Goal: Task Accomplishment & Management: Manage account settings

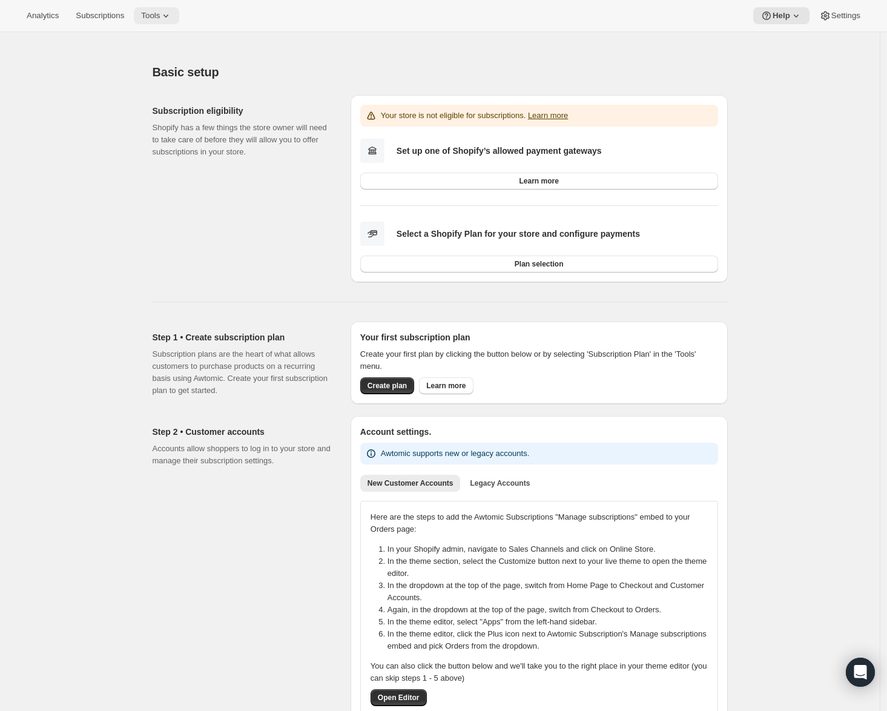
click at [160, 18] on span "Tools" at bounding box center [150, 16] width 19 height 10
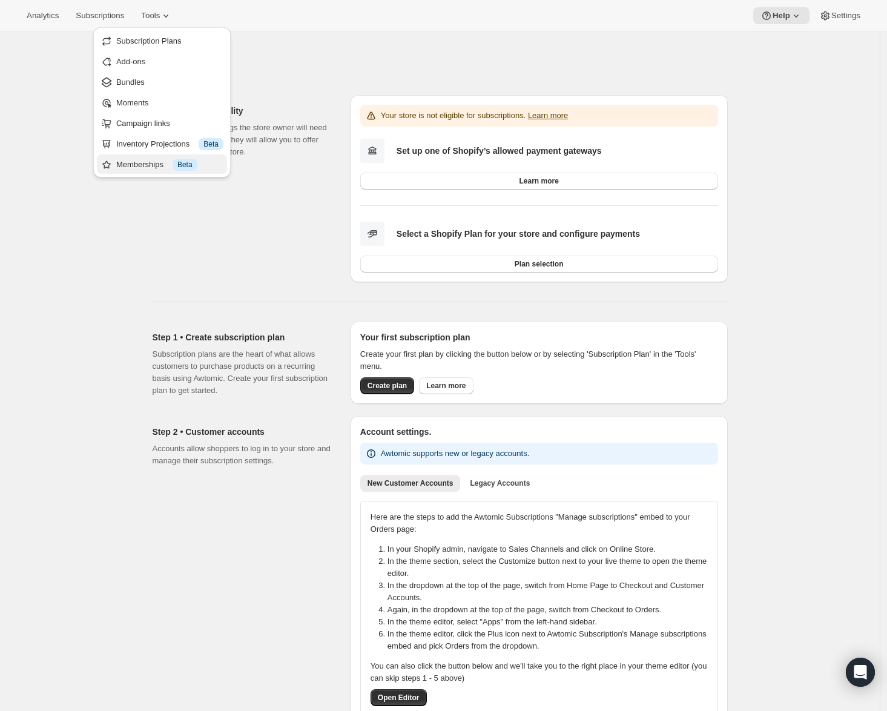
click at [148, 166] on div "Memberships Info Beta" at bounding box center [169, 165] width 107 height 12
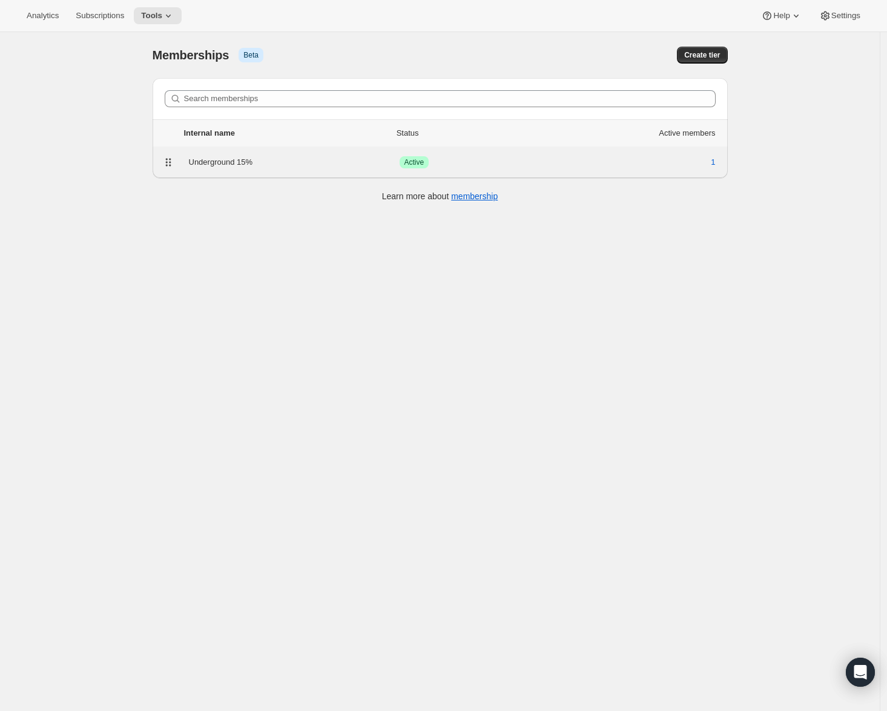
click at [512, 163] on div "Success Active" at bounding box center [478, 162] width 158 height 12
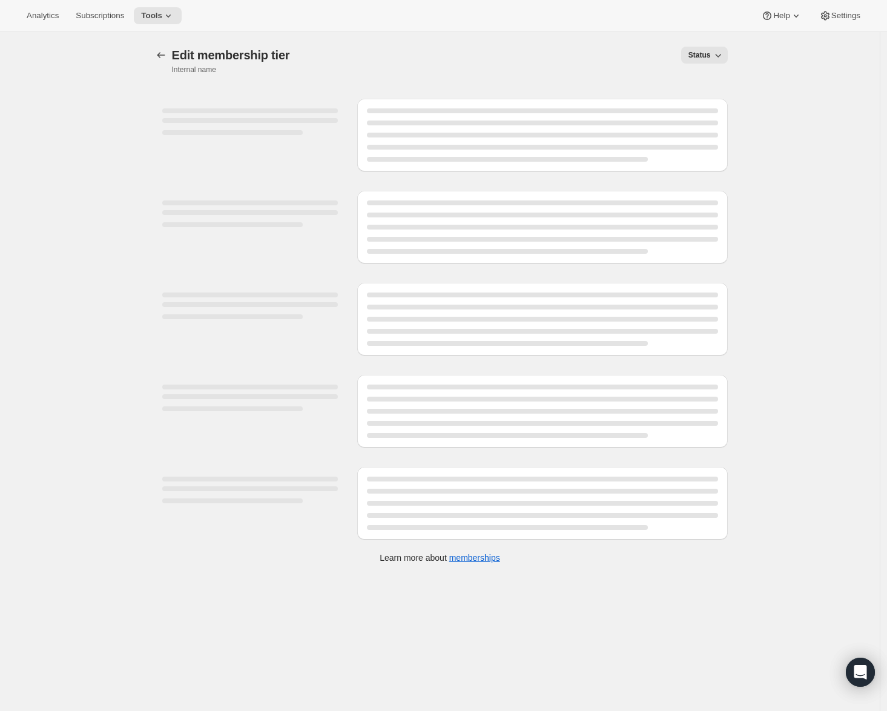
select select "products"
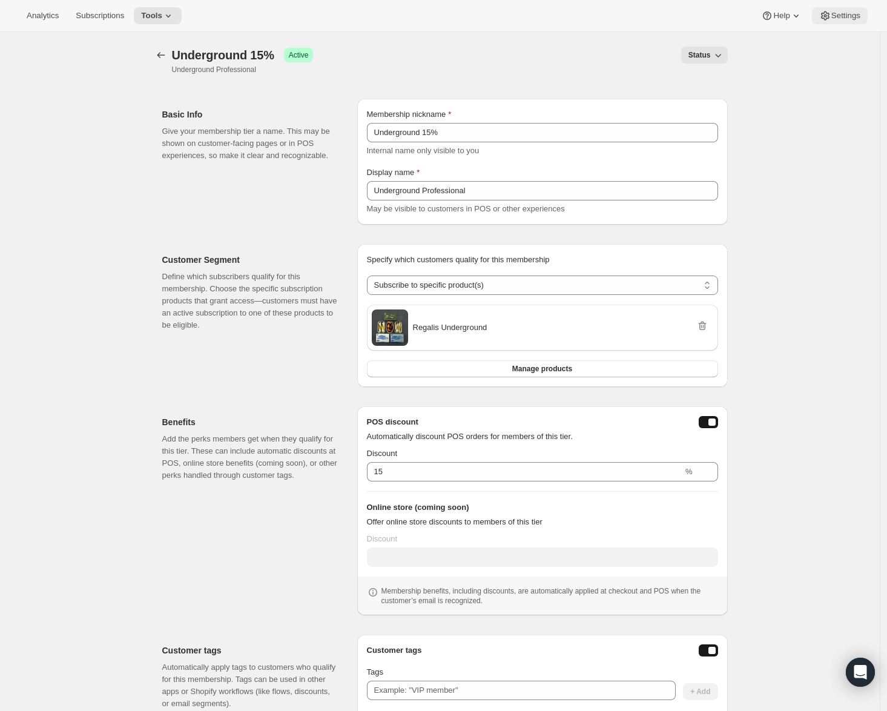
click at [827, 16] on icon at bounding box center [825, 16] width 12 height 12
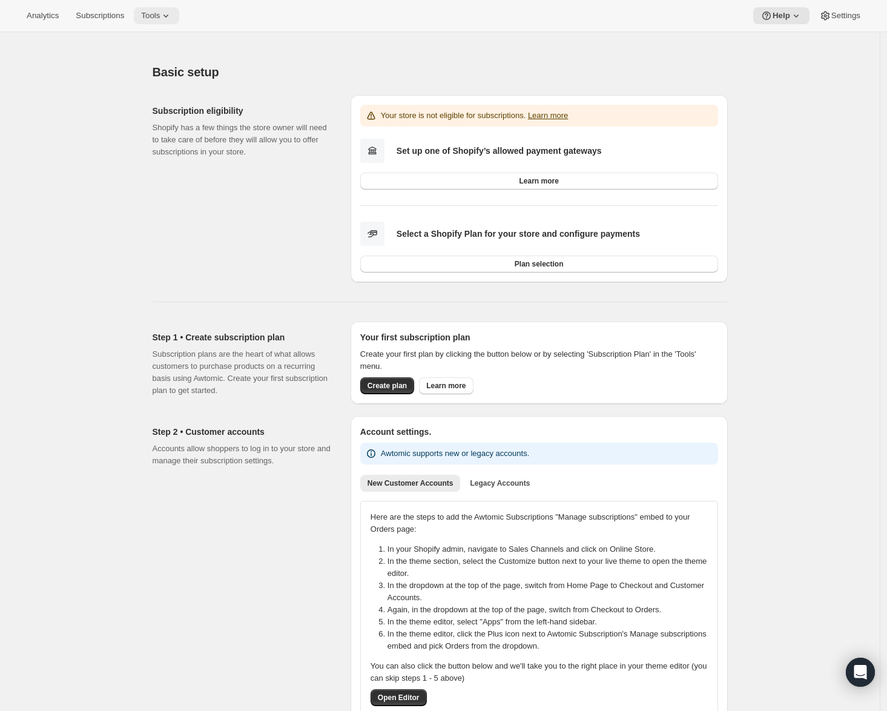
click at [170, 14] on icon at bounding box center [166, 16] width 12 height 12
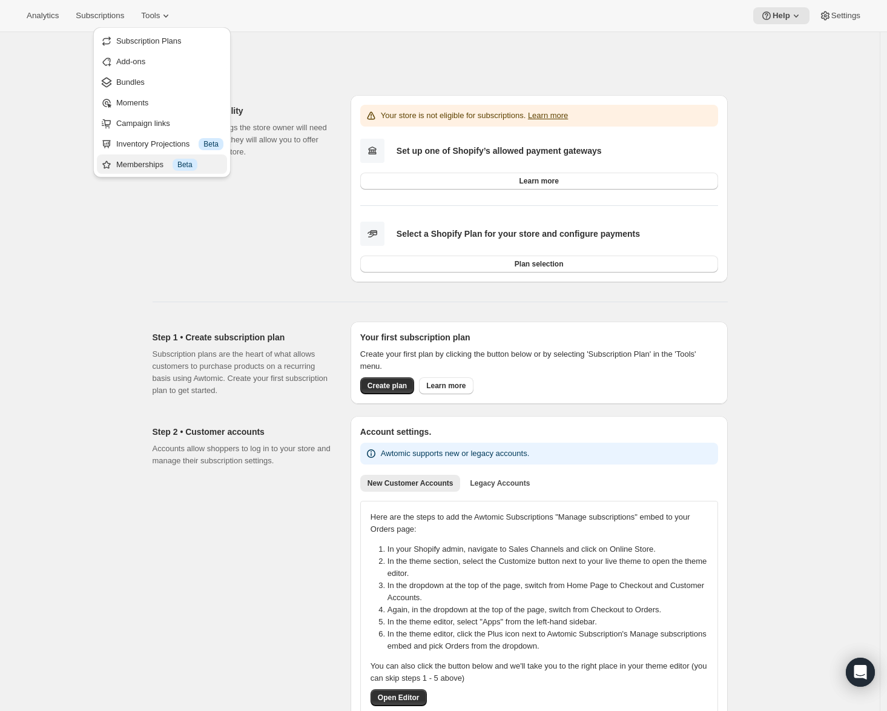
click at [168, 162] on div "Memberships Info Beta" at bounding box center [169, 165] width 107 height 12
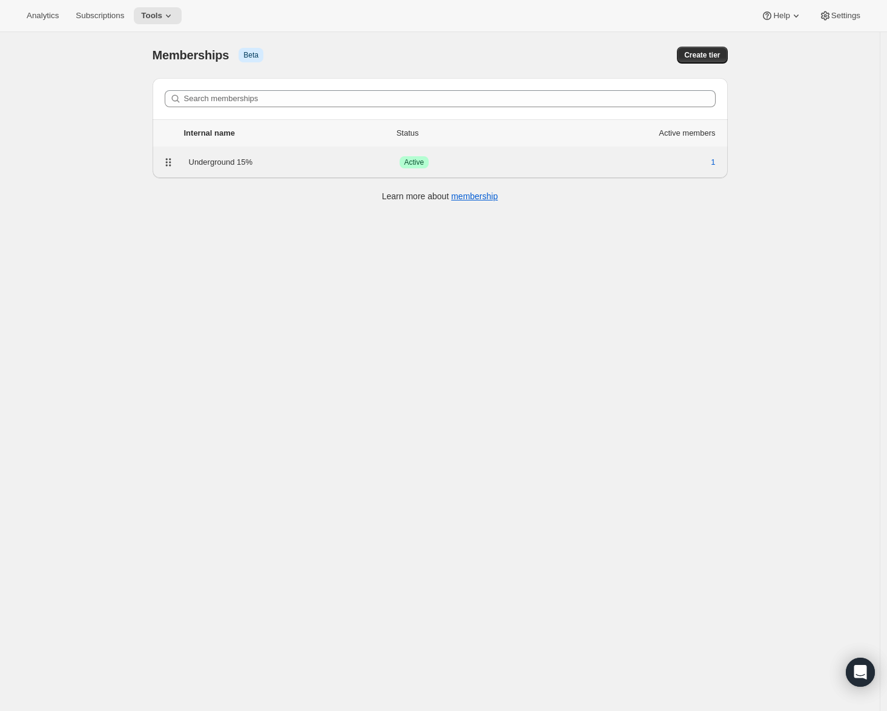
click at [323, 159] on div "Underground 15%" at bounding box center [294, 162] width 211 height 12
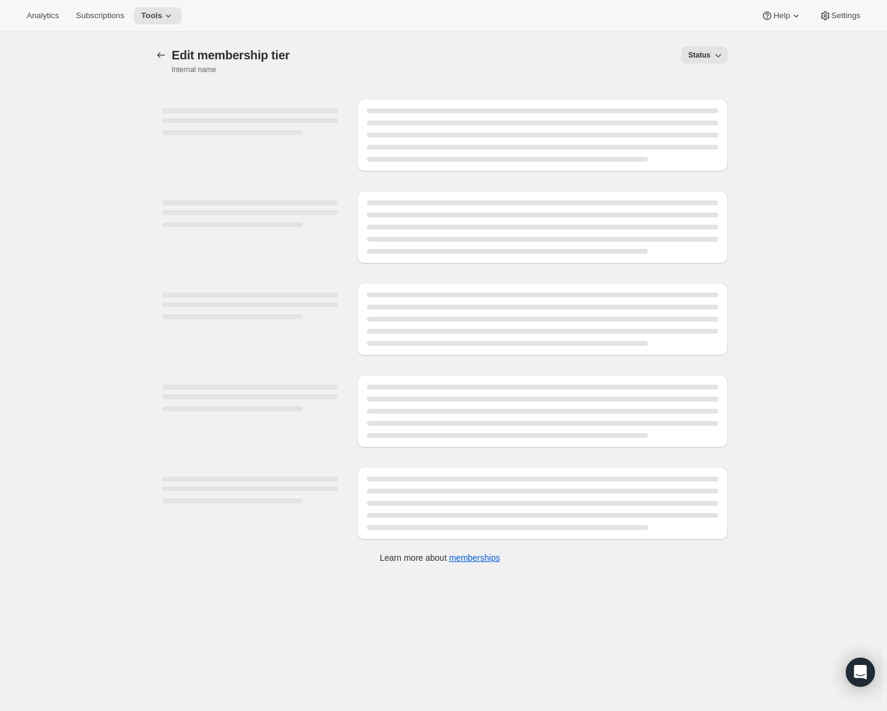
select select "products"
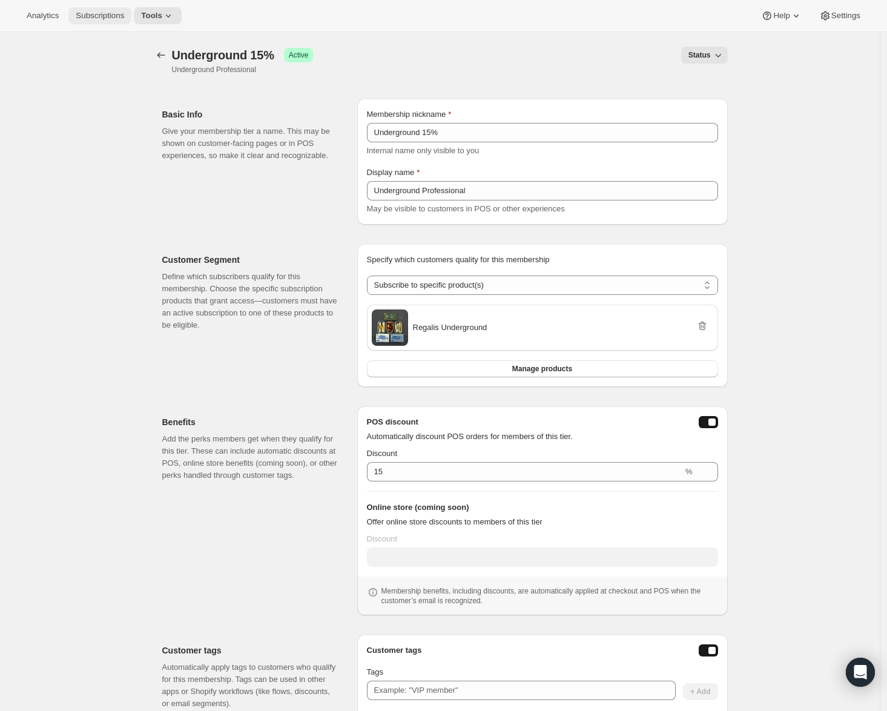
click at [93, 18] on span "Subscriptions" at bounding box center [100, 16] width 48 height 10
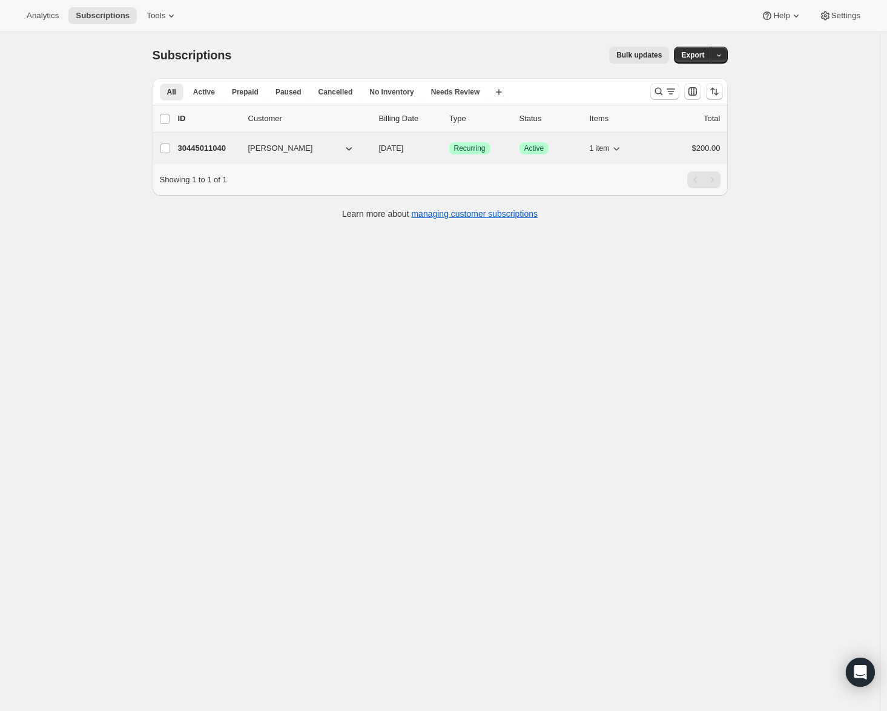
click at [559, 145] on p "Success Active" at bounding box center [549, 148] width 61 height 12
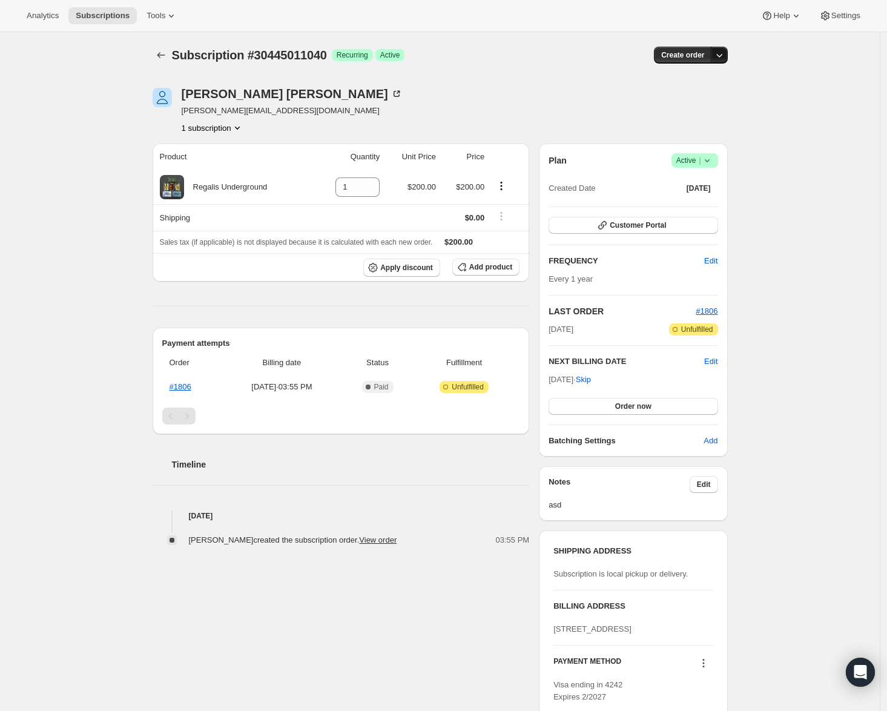
click at [727, 57] on button "button" at bounding box center [719, 55] width 17 height 17
click at [40, 21] on button "Analytics" at bounding box center [42, 15] width 47 height 17
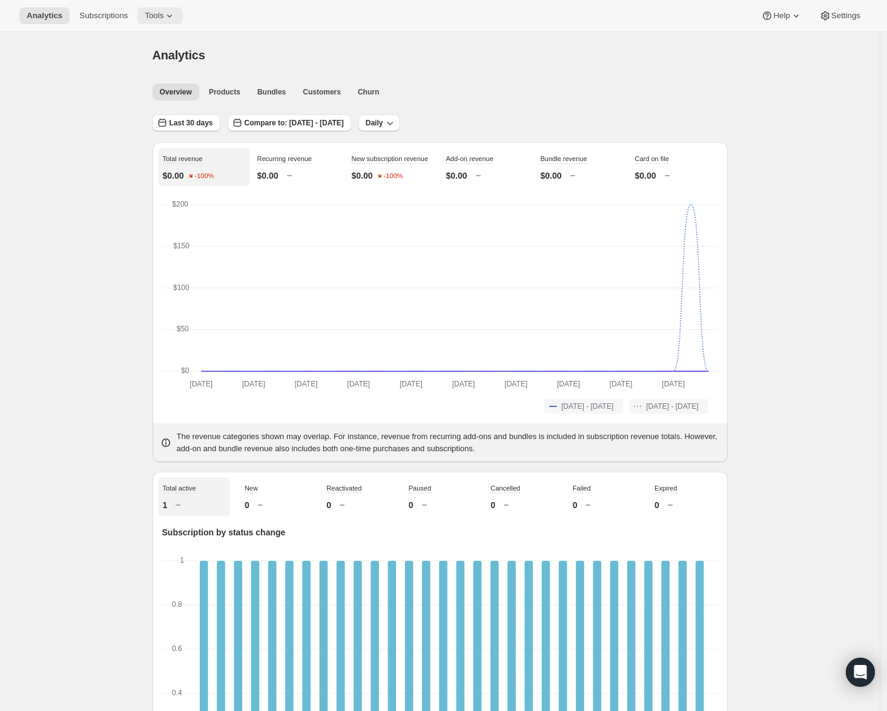
click at [156, 21] on button "Tools" at bounding box center [159, 15] width 45 height 17
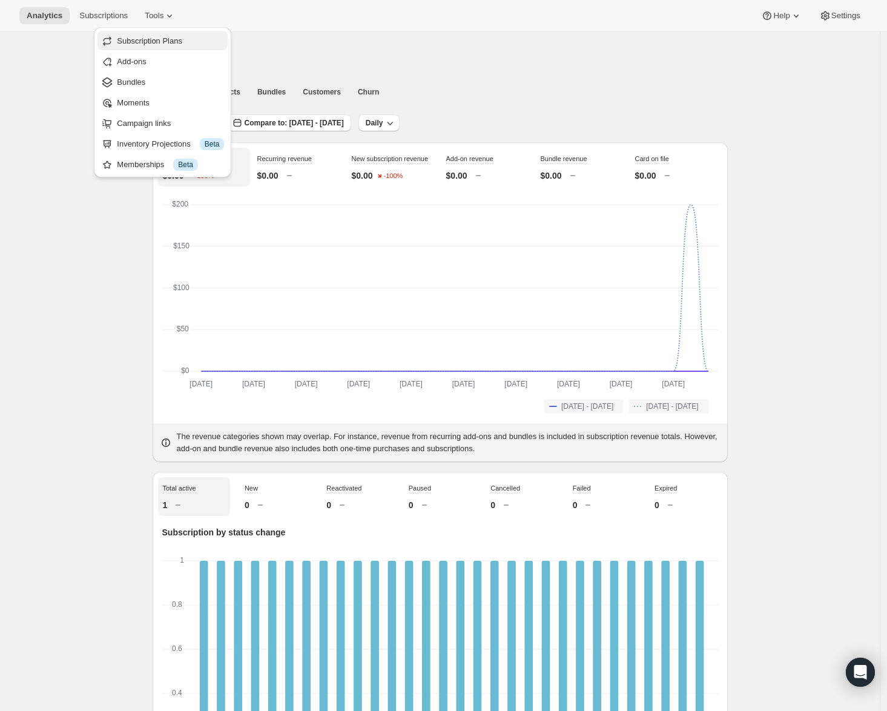
click at [146, 45] on span "Subscription Plans" at bounding box center [149, 40] width 65 height 9
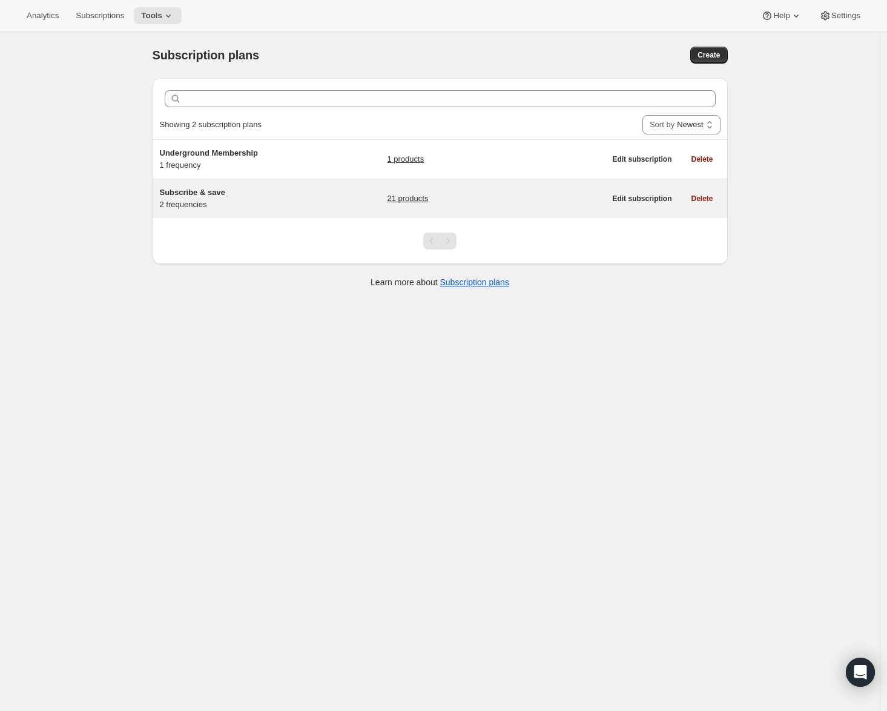
click at [323, 199] on div "Subscribe & save 2 frequencies 21 products" at bounding box center [382, 198] width 445 height 24
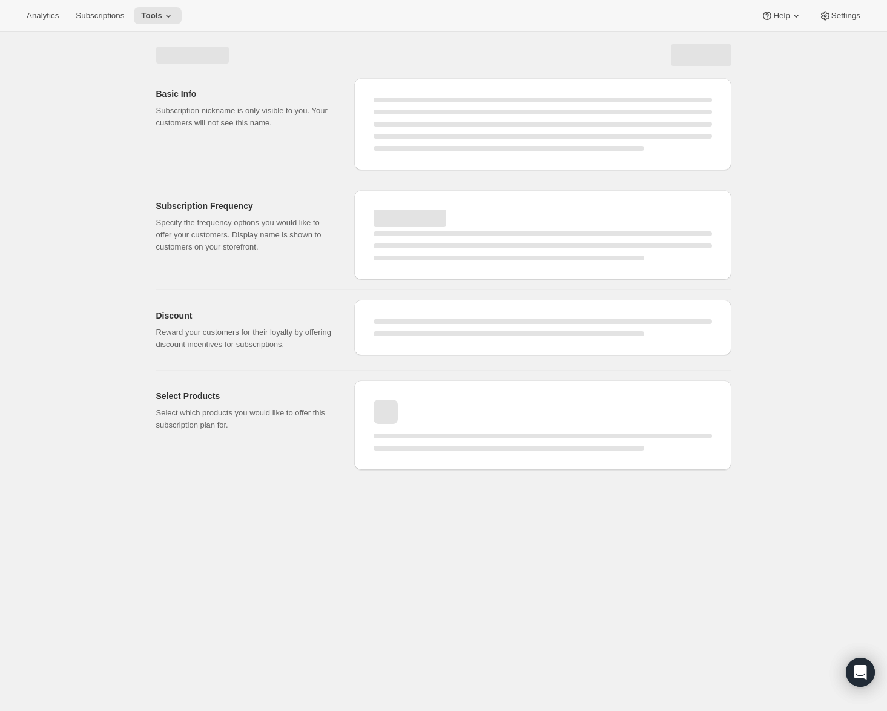
select select "WEEK"
select select "MONTH"
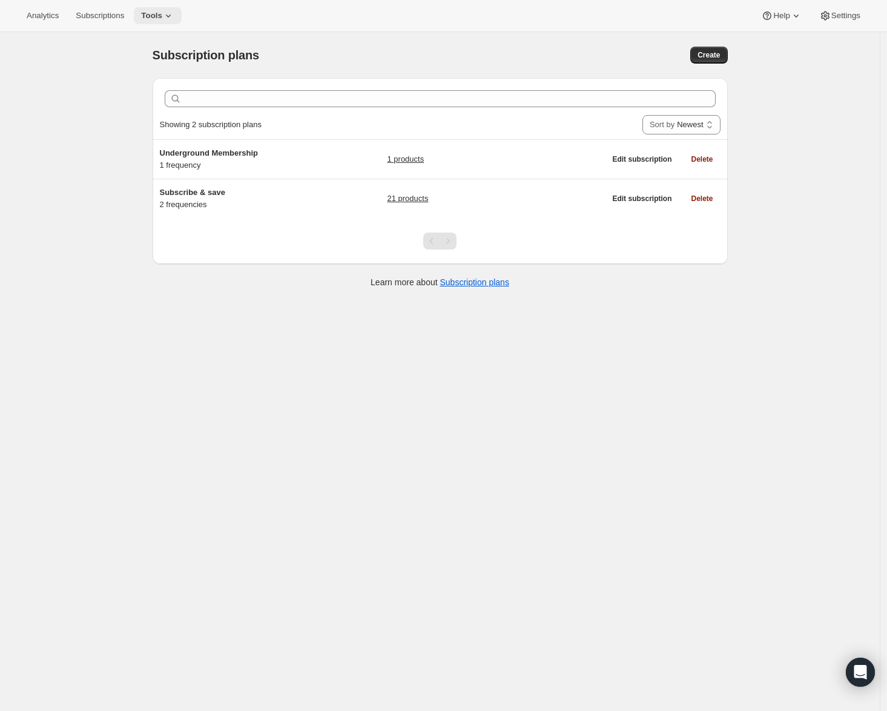
click at [174, 15] on icon at bounding box center [168, 16] width 12 height 12
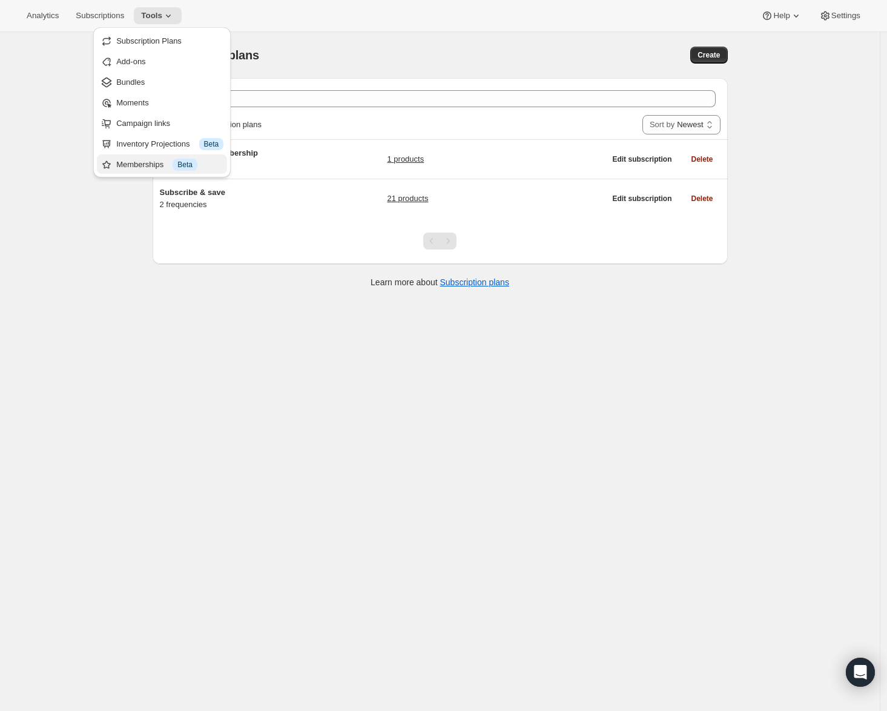
click at [161, 159] on div "Memberships Info Beta" at bounding box center [169, 165] width 107 height 12
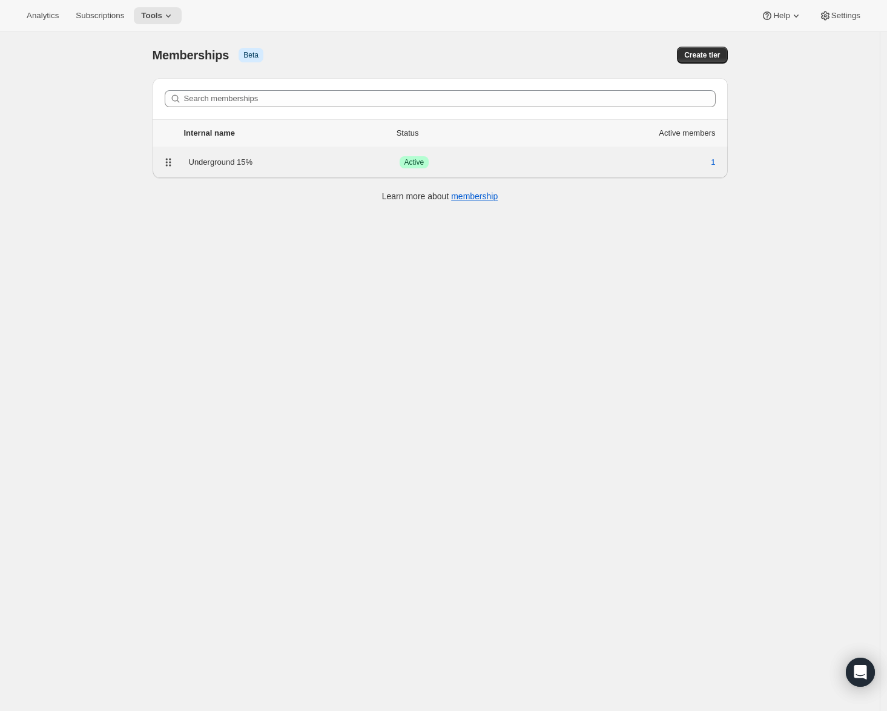
click at [346, 160] on div "Underground 15%" at bounding box center [294, 162] width 211 height 12
select select "products"
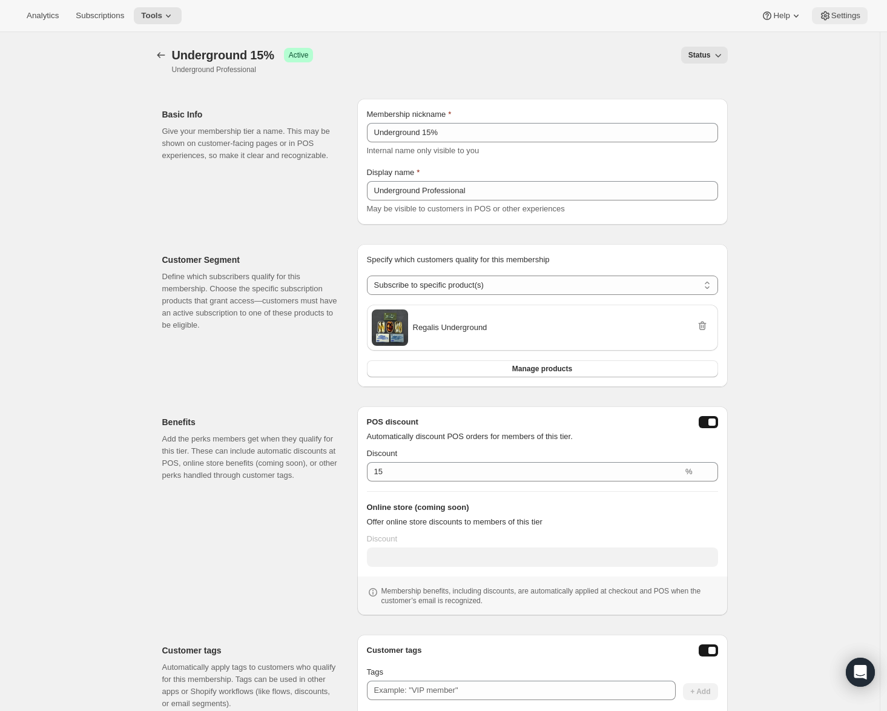
click at [847, 19] on span "Settings" at bounding box center [845, 16] width 29 height 10
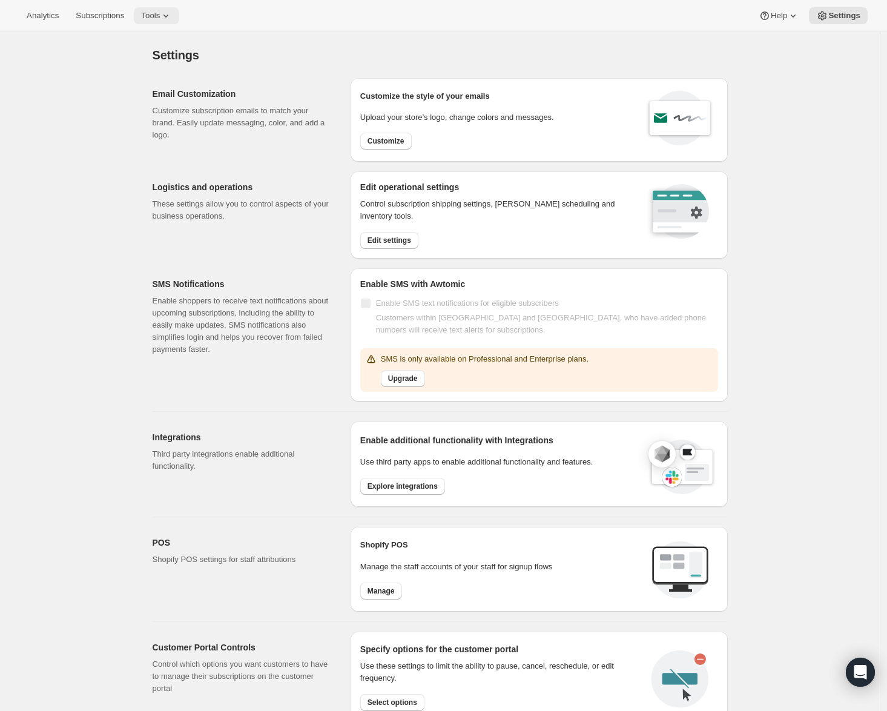
click at [144, 20] on button "Tools" at bounding box center [156, 15] width 45 height 17
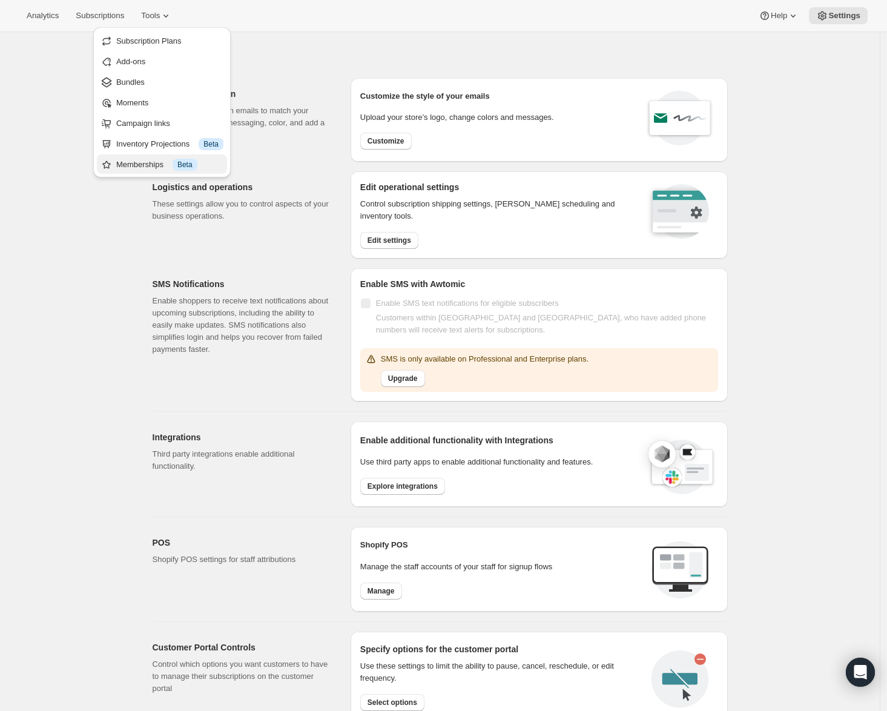
click at [153, 163] on div "Memberships Info Beta" at bounding box center [169, 165] width 107 height 12
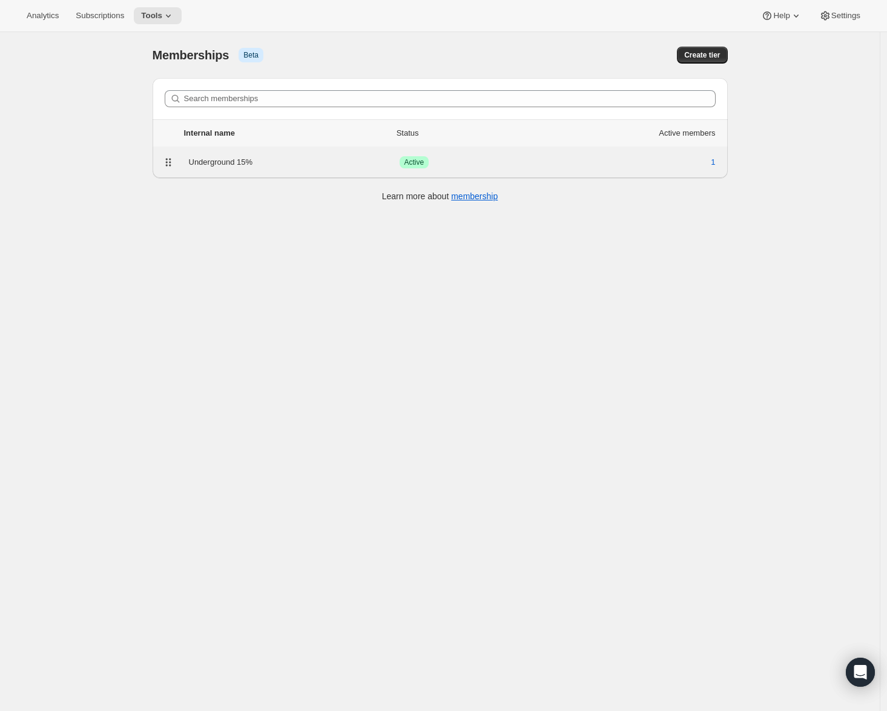
click at [319, 166] on div "Underground 15%" at bounding box center [294, 162] width 211 height 12
select select "products"
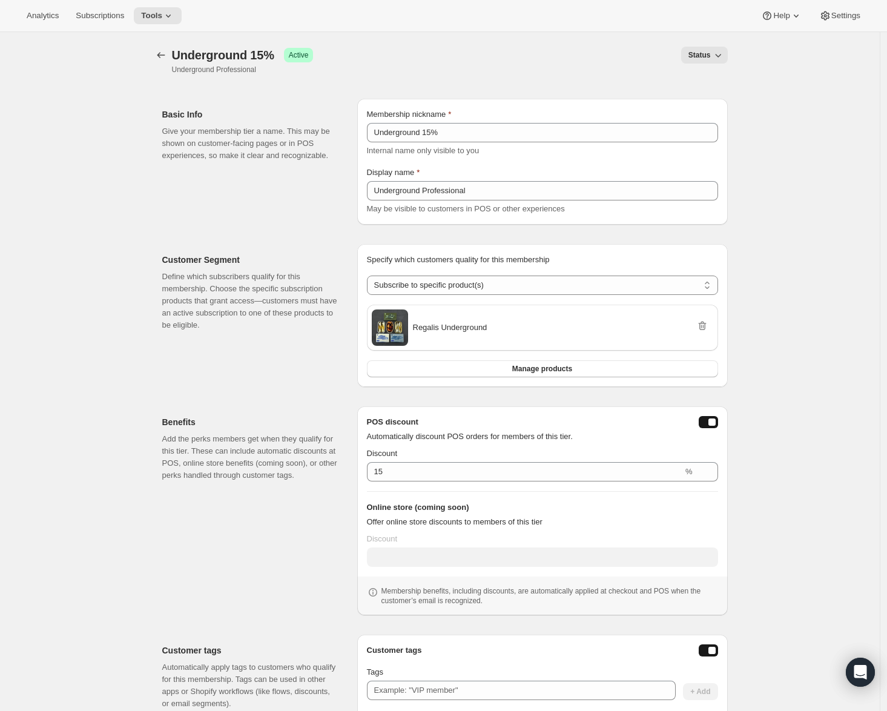
click at [172, 50] on div at bounding box center [162, 55] width 19 height 17
click at [164, 53] on icon "Memberships" at bounding box center [161, 55] width 12 height 12
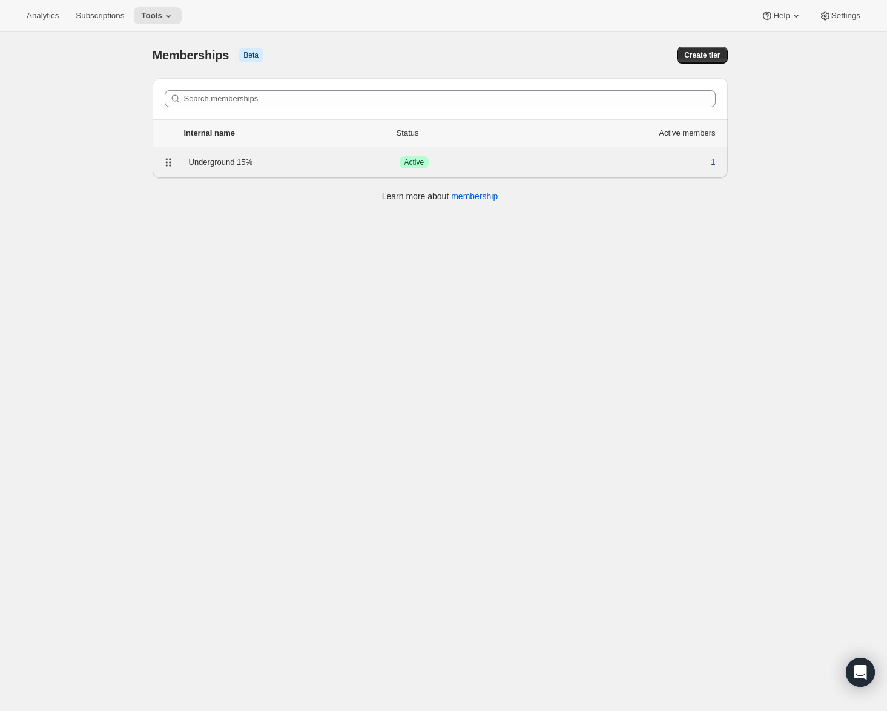
click at [715, 161] on span "1" at bounding box center [713, 162] width 4 height 12
select select "products"
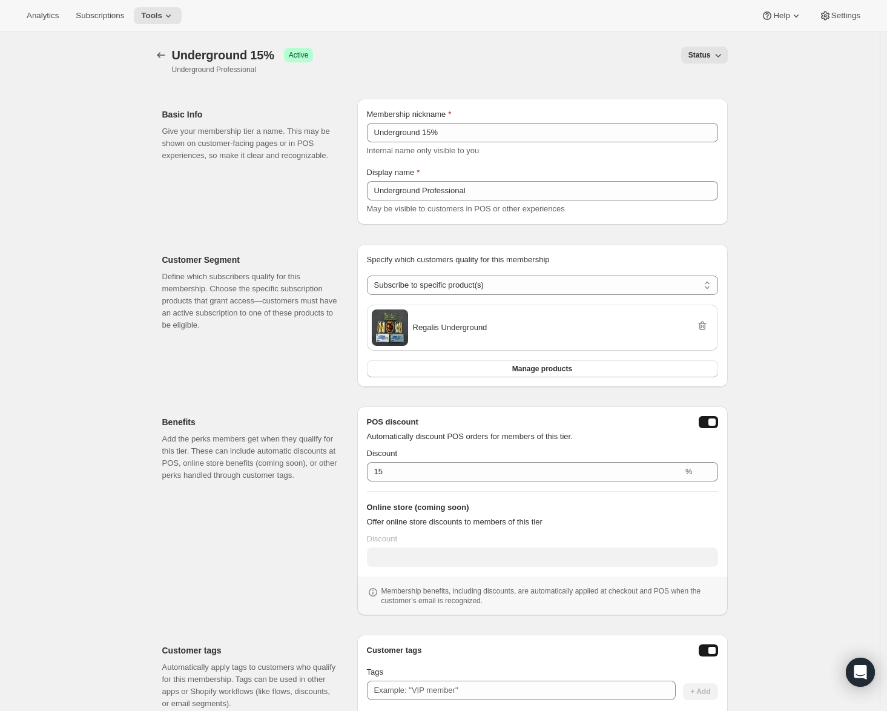
click at [714, 53] on icon "button" at bounding box center [718, 55] width 12 height 12
click at [806, 59] on div "[object Object]. This page is ready Underground 15% Success Active Underground …" at bounding box center [439, 436] width 879 height 808
click at [836, 22] on button "Settings" at bounding box center [840, 15] width 56 height 17
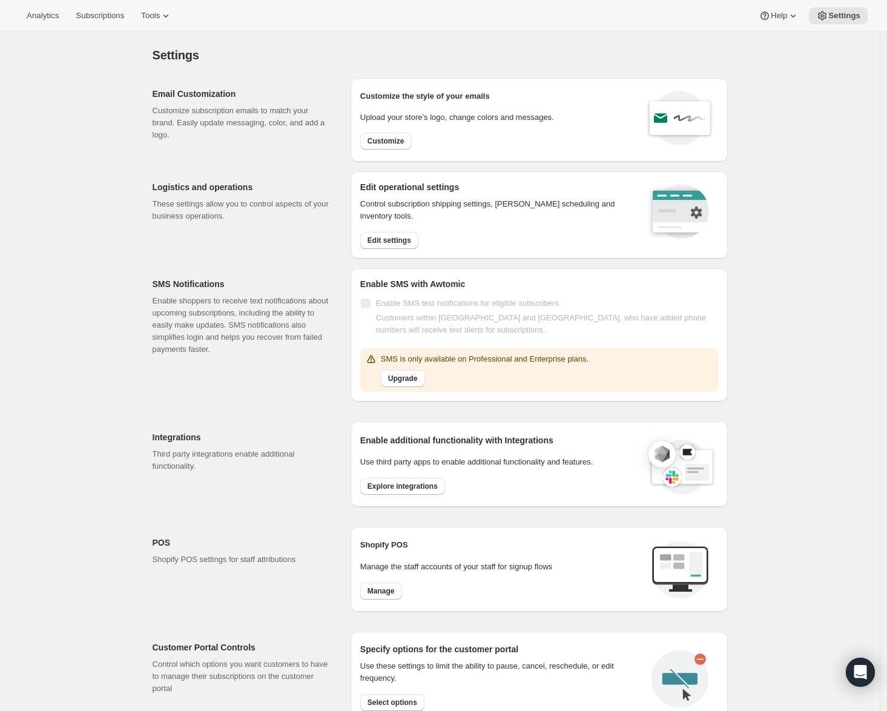
click at [276, 222] on div "Logistics and operations These settings allow you to control aspects of your bu…" at bounding box center [247, 214] width 188 height 87
click at [102, 11] on span "Subscriptions" at bounding box center [100, 16] width 48 height 10
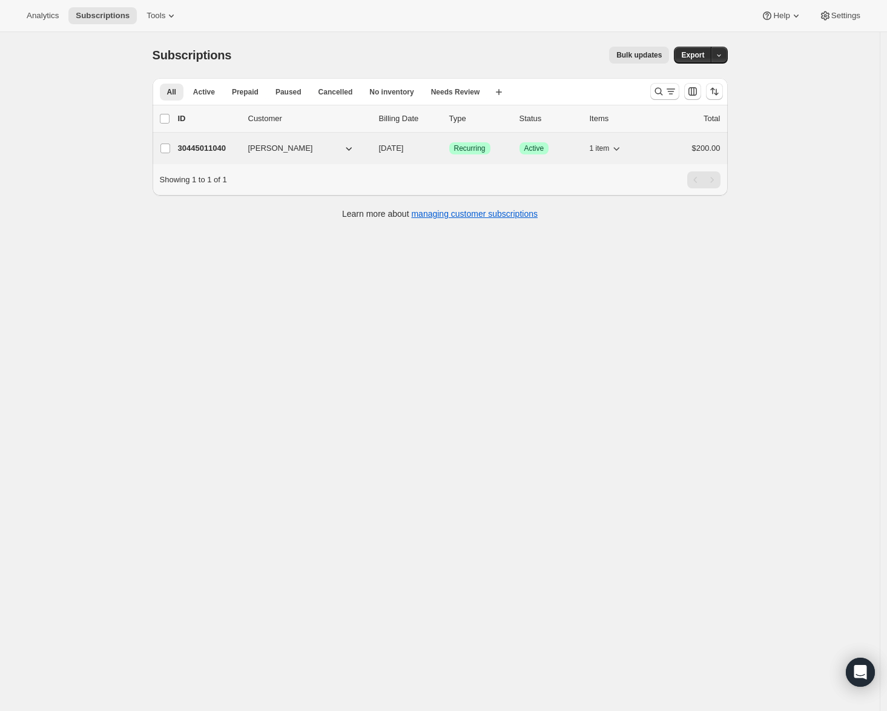
click at [358, 143] on button "Shawn Slavkovsky" at bounding box center [301, 148] width 121 height 19
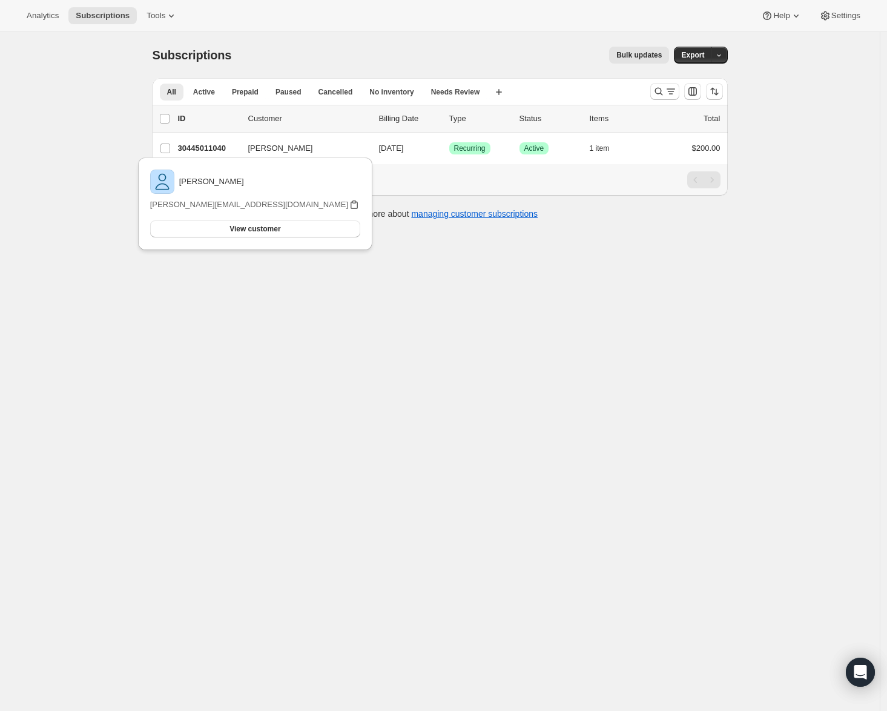
click at [354, 203] on icon "button" at bounding box center [354, 205] width 12 height 12
